Goal: Task Accomplishment & Management: Manage account settings

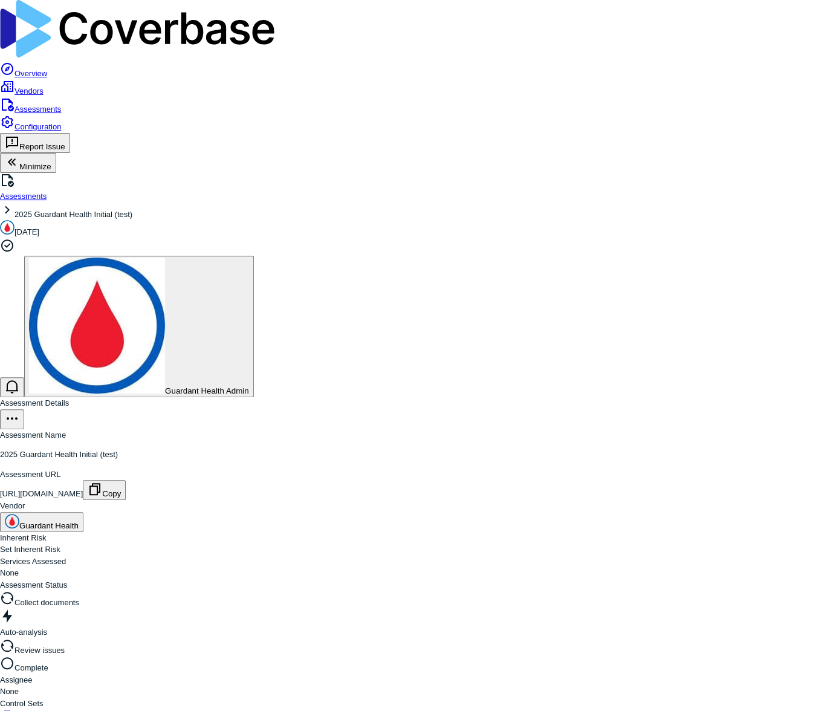
click at [53, 131] on link "Configuration" at bounding box center [30, 126] width 61 height 9
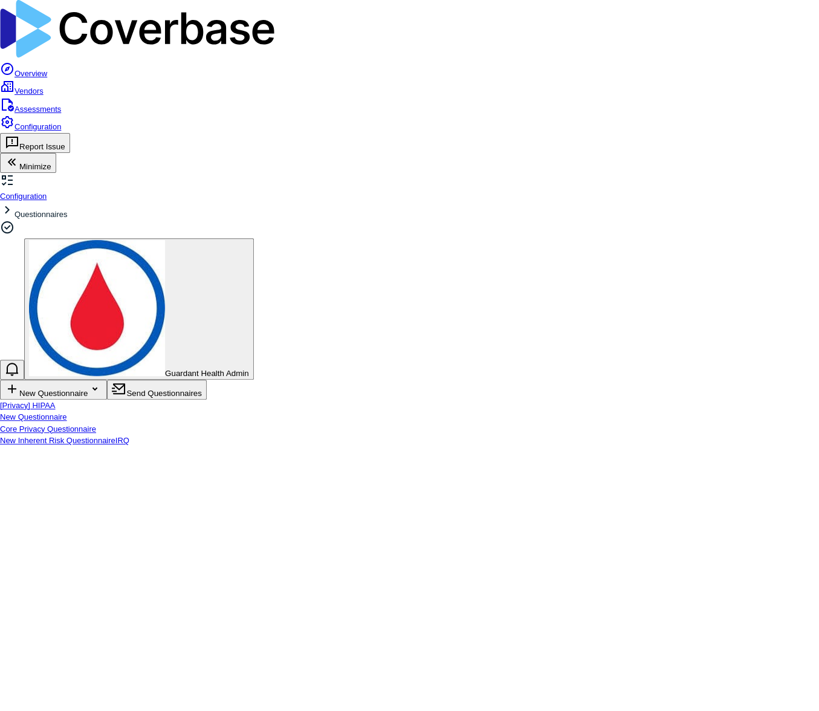
click at [96, 424] on span "Core Privacy Questionnaire" at bounding box center [48, 428] width 96 height 9
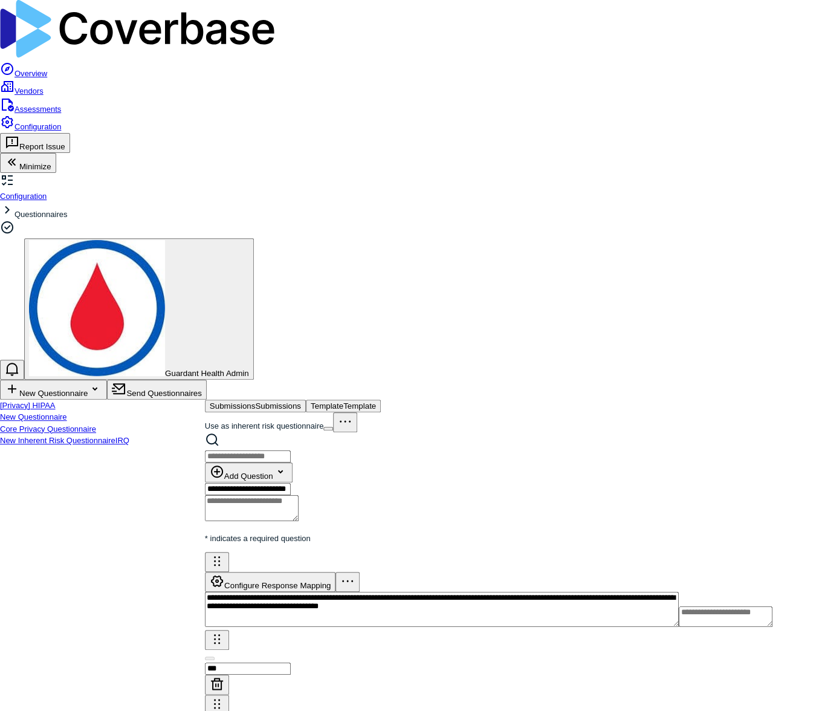
type textarea "*"
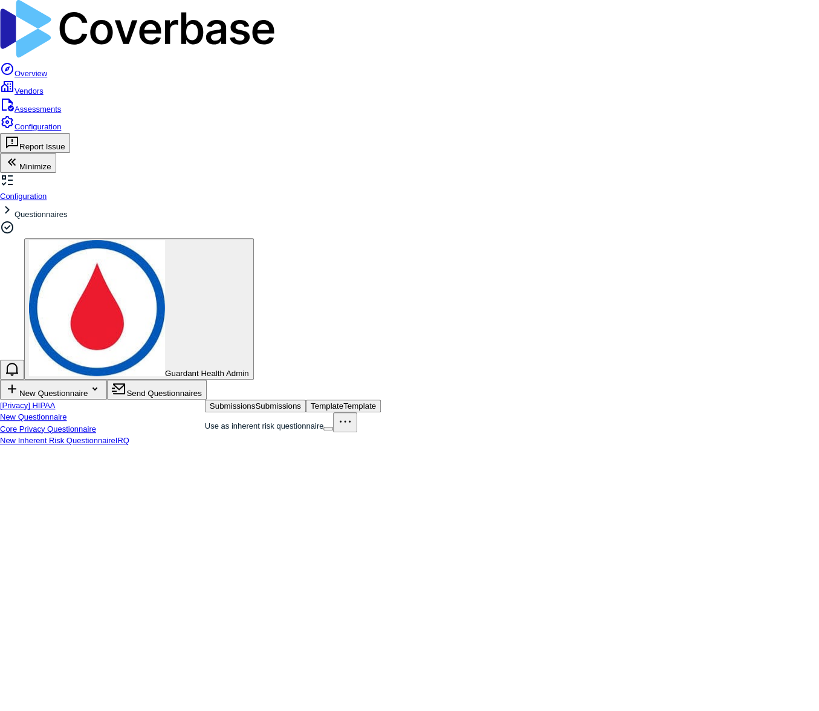
click at [256, 401] on span "Submissions" at bounding box center [233, 405] width 46 height 9
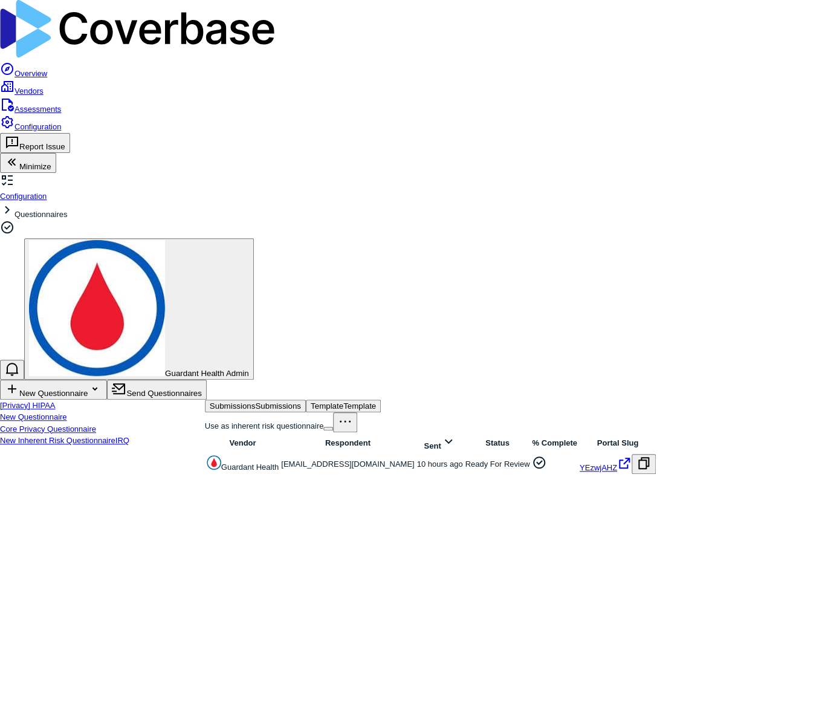
click at [281, 459] on link at bounding box center [281, 463] width 0 height 9
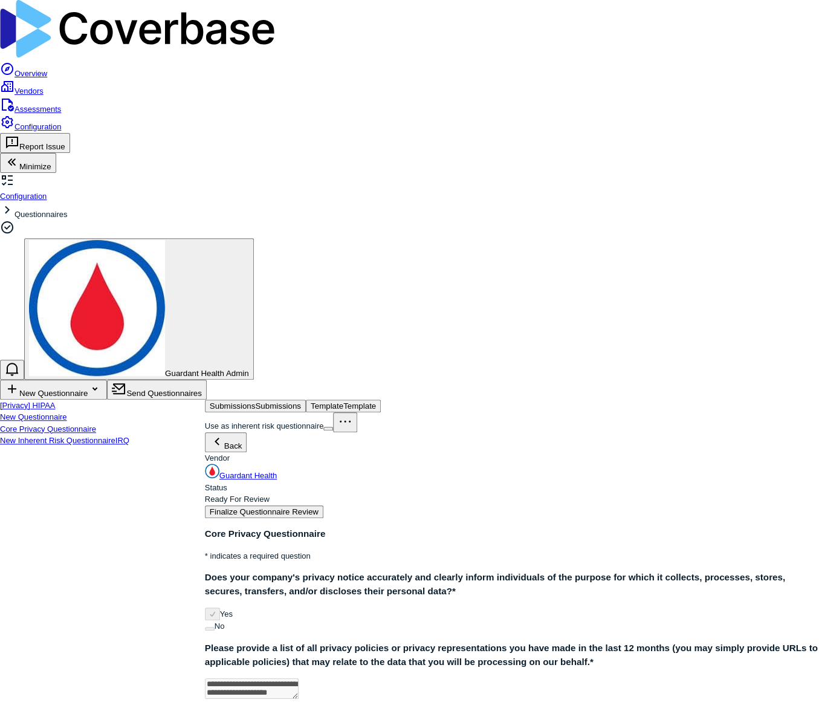
click at [61, 131] on link "Configuration" at bounding box center [30, 126] width 61 height 9
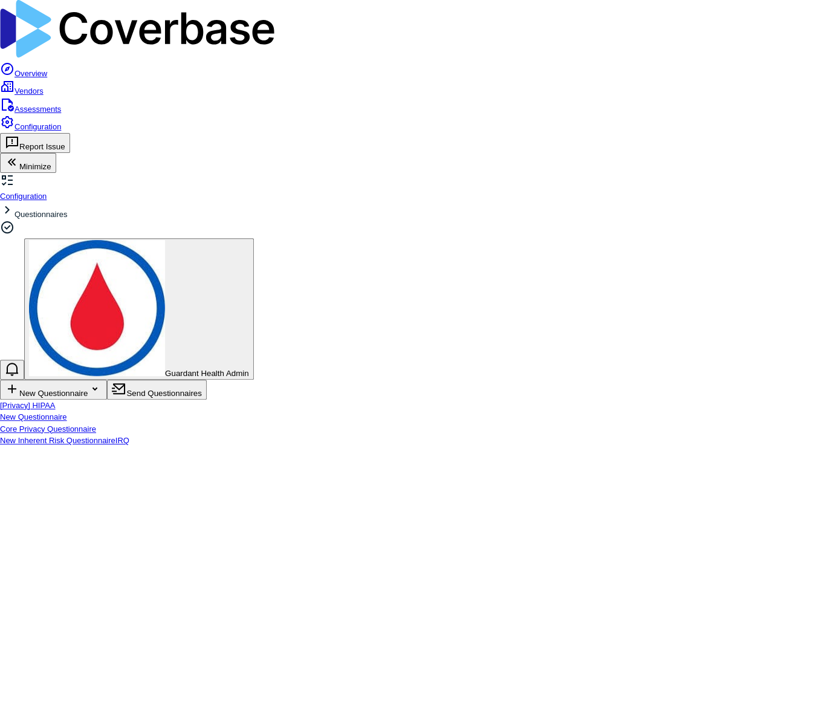
click at [44, 131] on link "Configuration" at bounding box center [30, 126] width 61 height 9
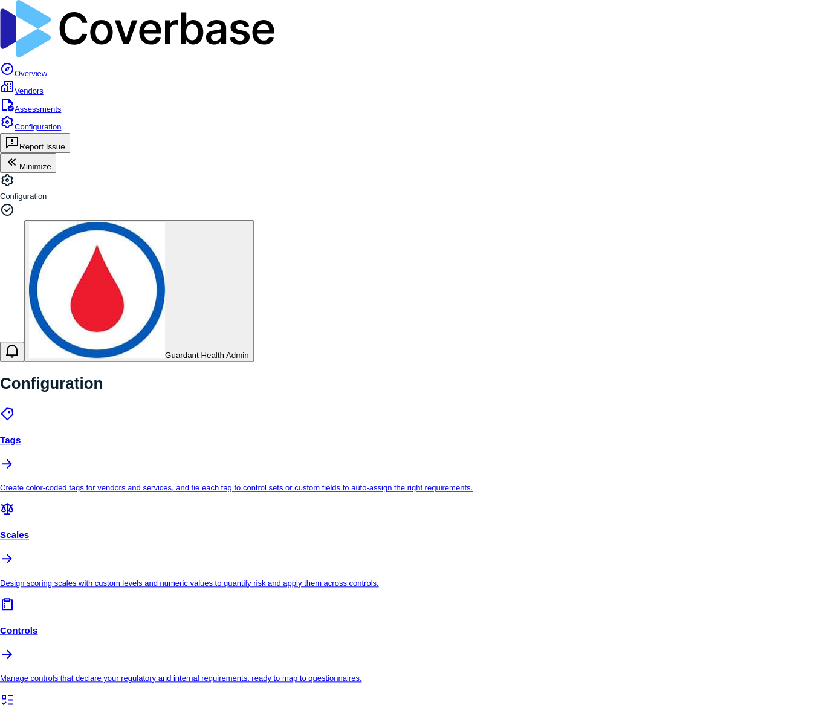
click at [534, 672] on p "Manage controls that declare your regulatory and internal requirements, ready t…" at bounding box center [409, 678] width 819 height 12
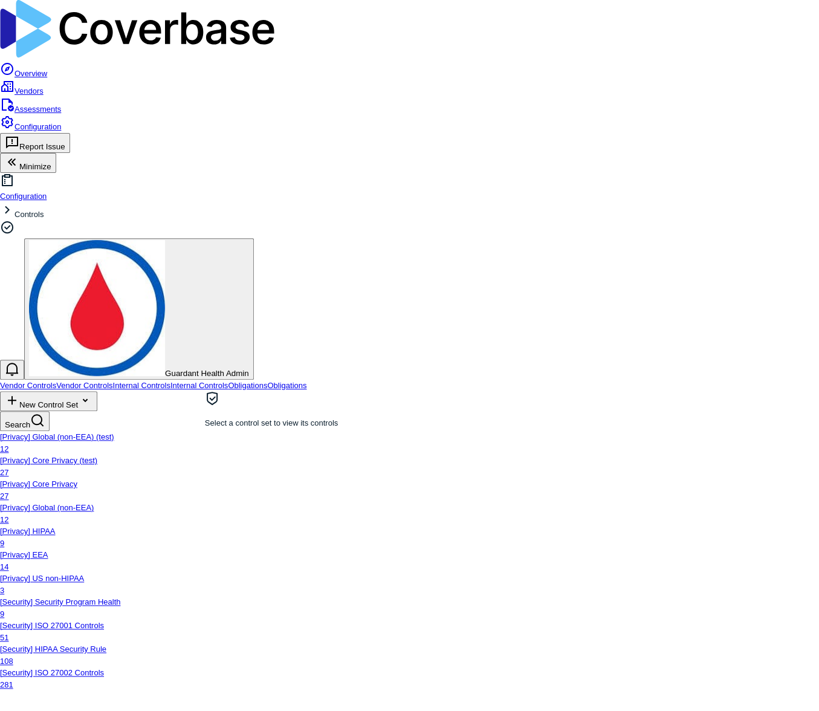
click at [97, 456] on span "[Privacy] Core Privacy (test)" at bounding box center [48, 460] width 97 height 9
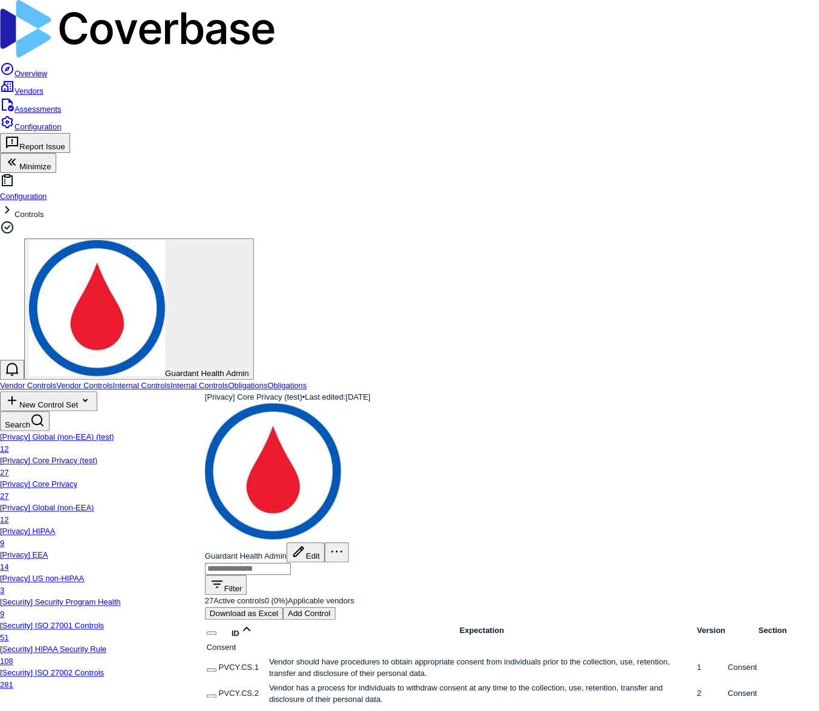
click at [344, 544] on icon "More actions" at bounding box center [336, 551] width 15 height 15
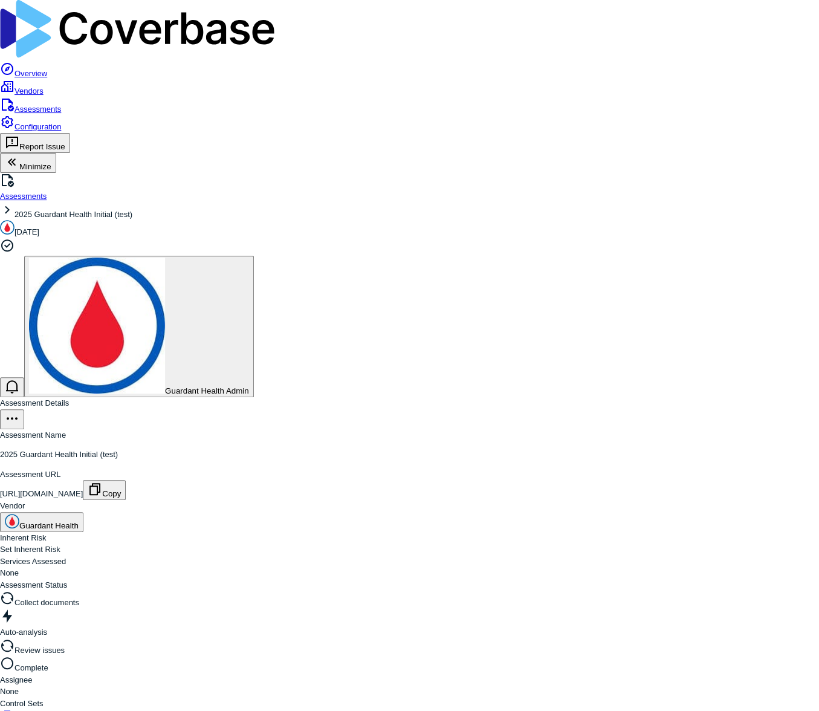
click at [50, 131] on link "Configuration" at bounding box center [30, 126] width 61 height 9
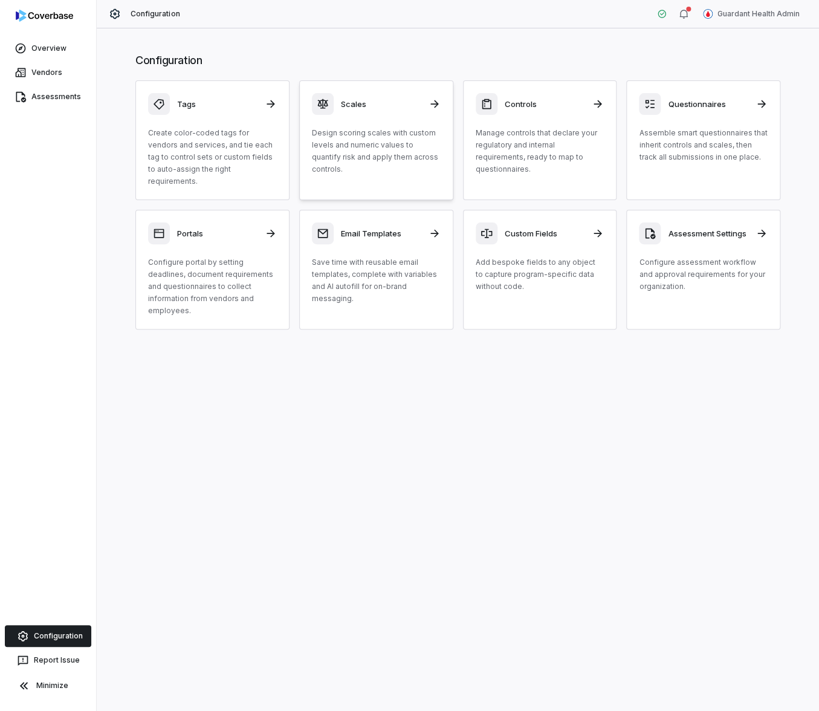
click at [411, 146] on p "Design scoring scales with custom levels and numeric values to quantify risk an…" at bounding box center [376, 151] width 129 height 48
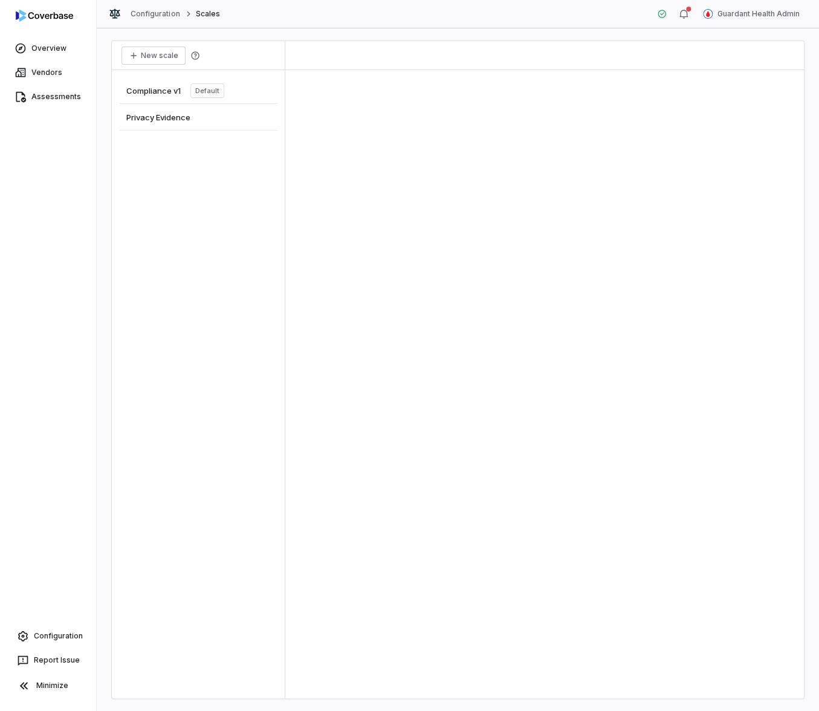
click at [170, 113] on span "Privacy Evidence" at bounding box center [158, 117] width 64 height 11
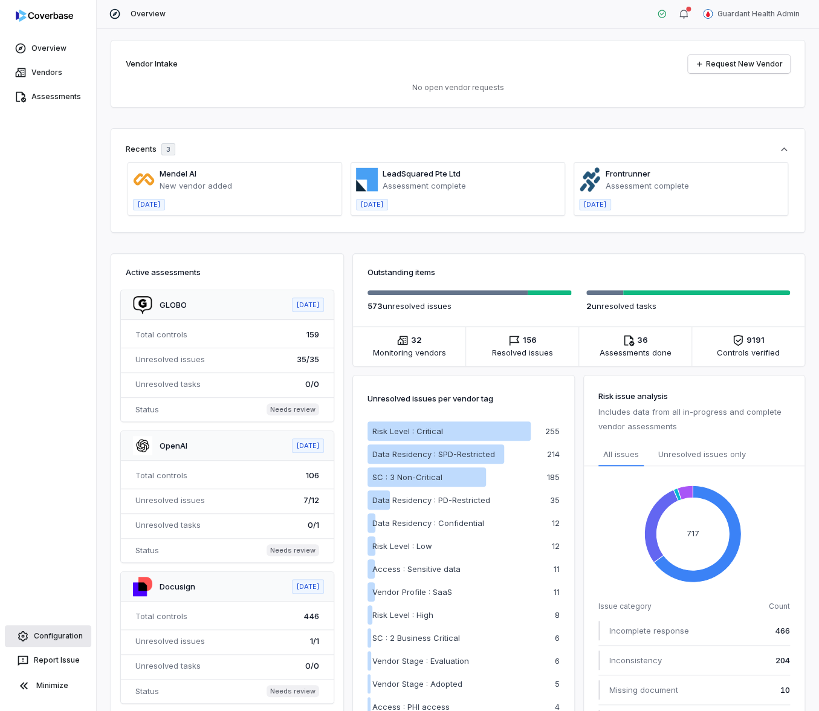
click at [49, 631] on link "Configuration" at bounding box center [48, 636] width 86 height 22
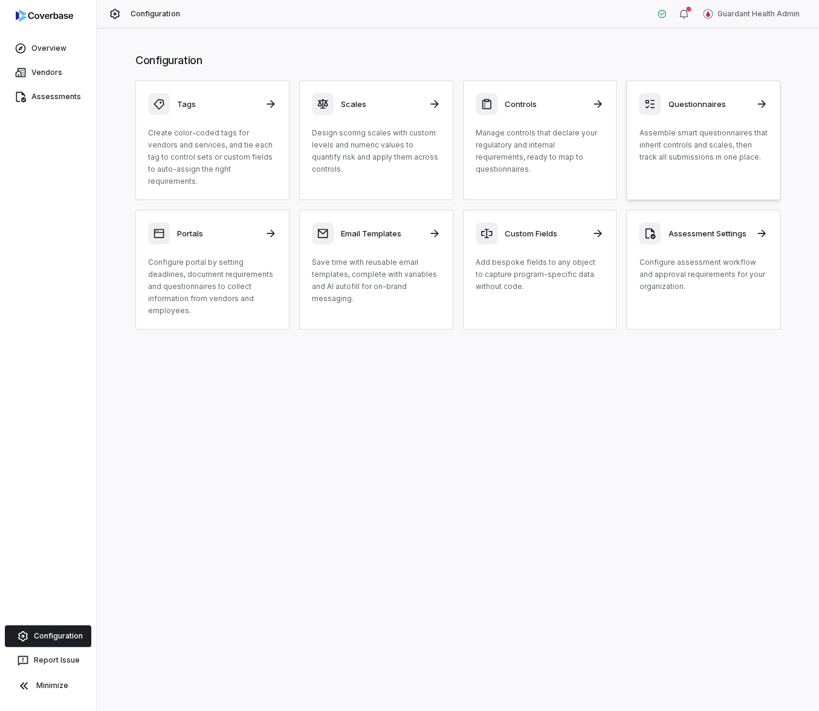
click at [641, 141] on p "Assemble smart questionnaires that inherit controls and scales, then track all …" at bounding box center [703, 145] width 129 height 36
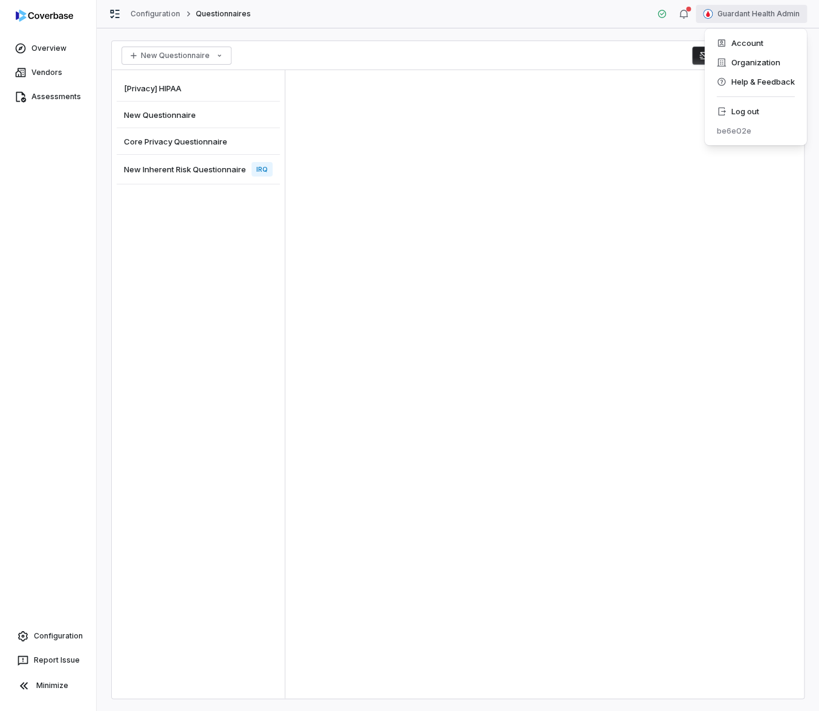
click at [778, 7] on html "Overview Vendors Assessments Configuration Report Issue Minimize Configuration …" at bounding box center [409, 355] width 819 height 711
click at [760, 114] on div "Log out" at bounding box center [755, 111] width 92 height 19
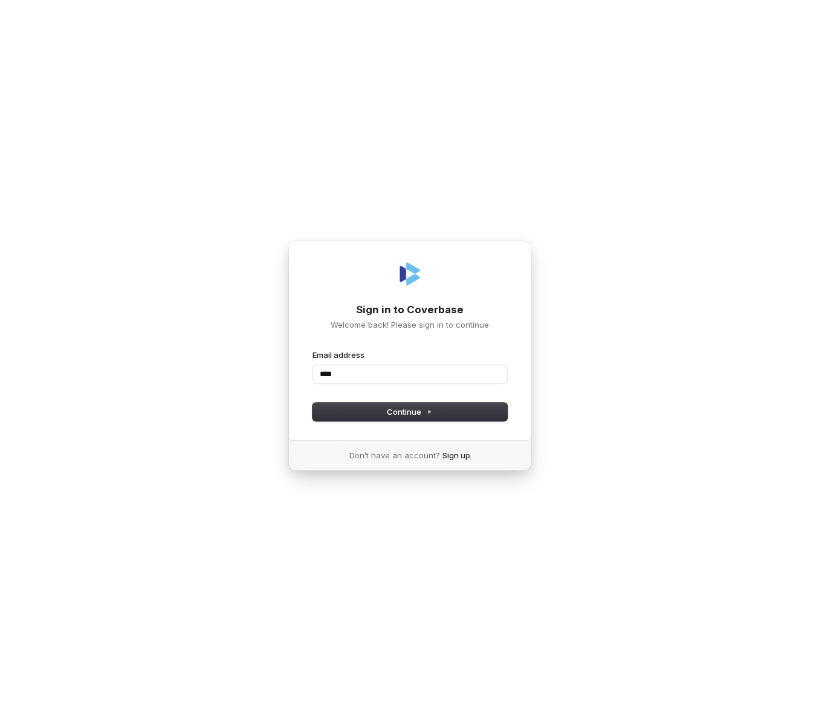
type input "*****"
click at [0, 710] on com-1password-button at bounding box center [0, 711] width 0 height 0
type input "**********"
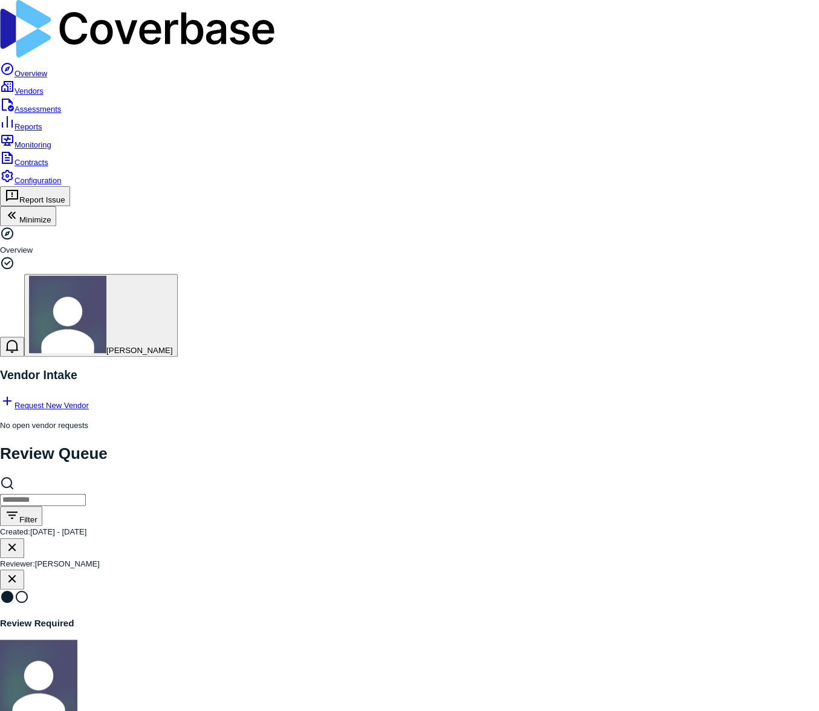
click at [61, 185] on link "Configuration" at bounding box center [30, 180] width 61 height 9
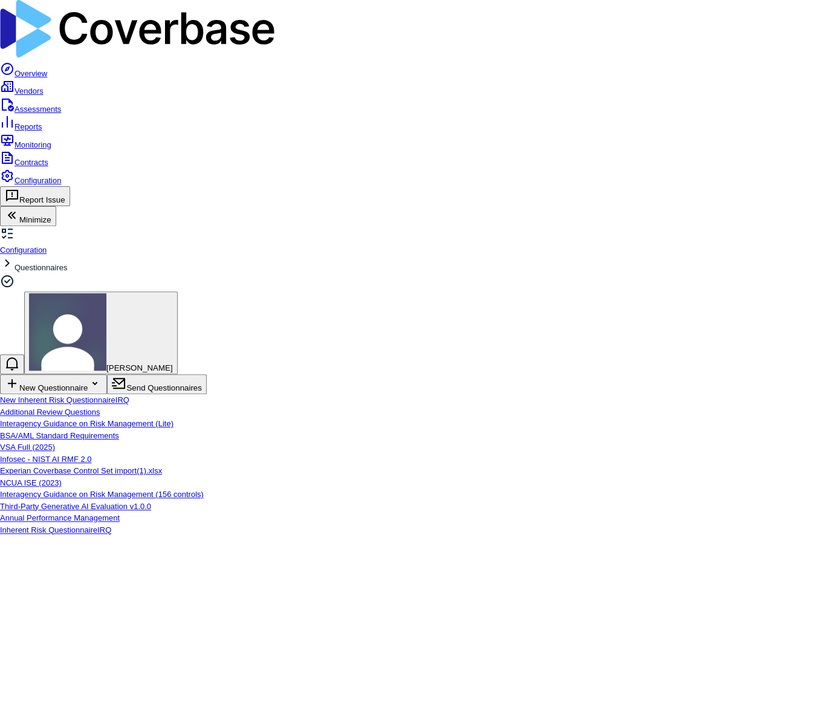
click at [205, 430] on div "BSA/AML Standard Requirements" at bounding box center [102, 436] width 205 height 12
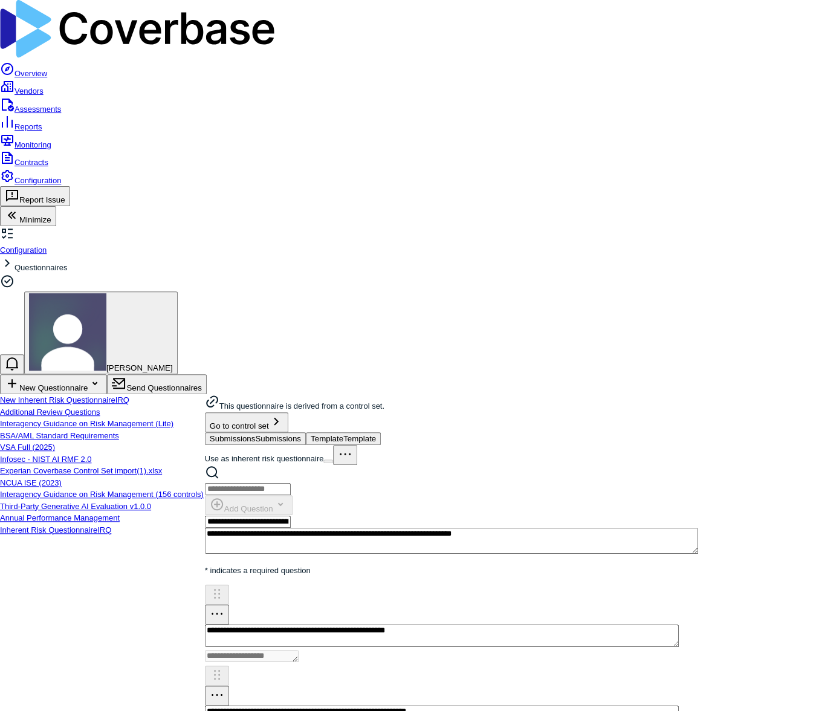
click at [44, 86] on link "Vendors" at bounding box center [22, 90] width 44 height 9
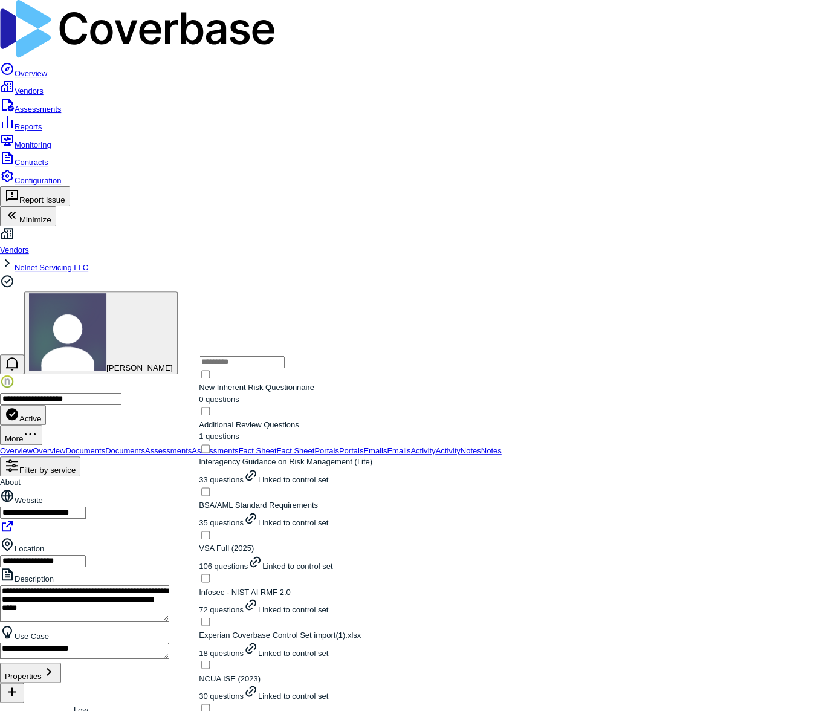
click at [257, 500] on span "BSA/AML Standard Requirements" at bounding box center [258, 504] width 119 height 9
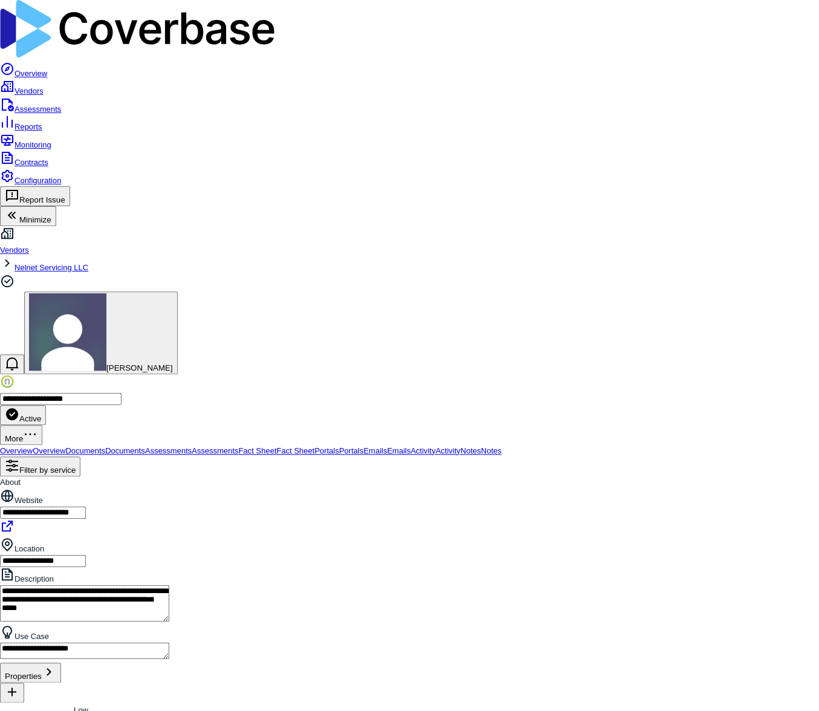
type textarea "*"
type input "**********"
click at [54, 105] on link "Assessments" at bounding box center [30, 109] width 61 height 9
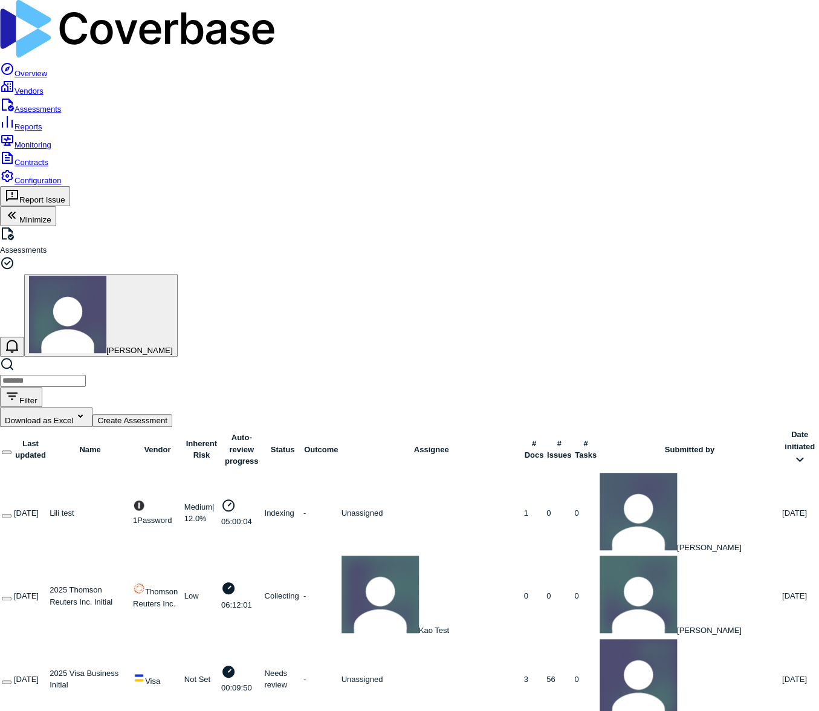
click at [172, 414] on button "Create Assessment" at bounding box center [132, 420] width 80 height 13
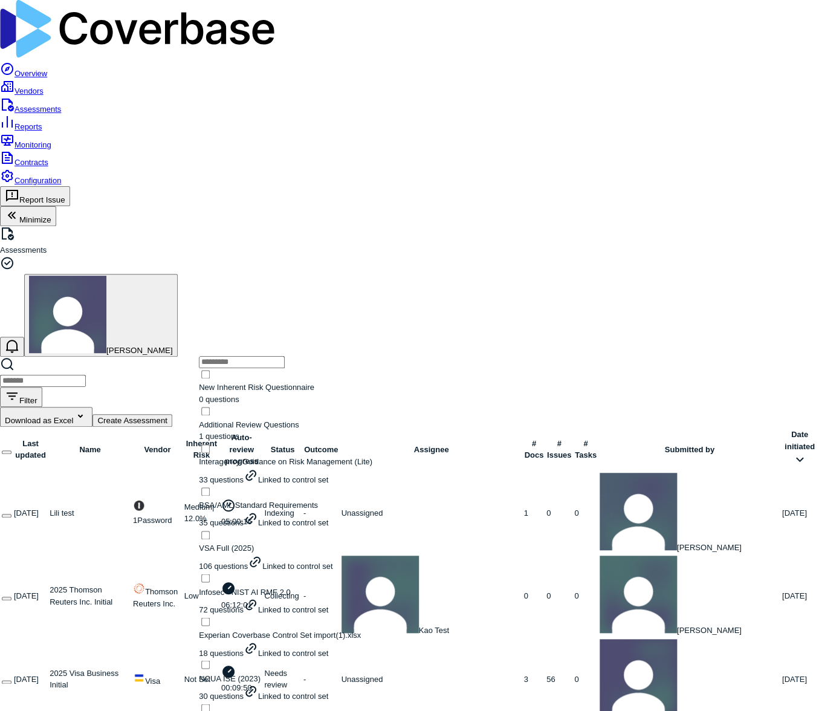
click at [318, 499] on div "BSA/AML Standard Requirements 35 questions Linked to control set" at bounding box center [301, 514] width 204 height 30
